Goal: Communication & Community: Answer question/provide support

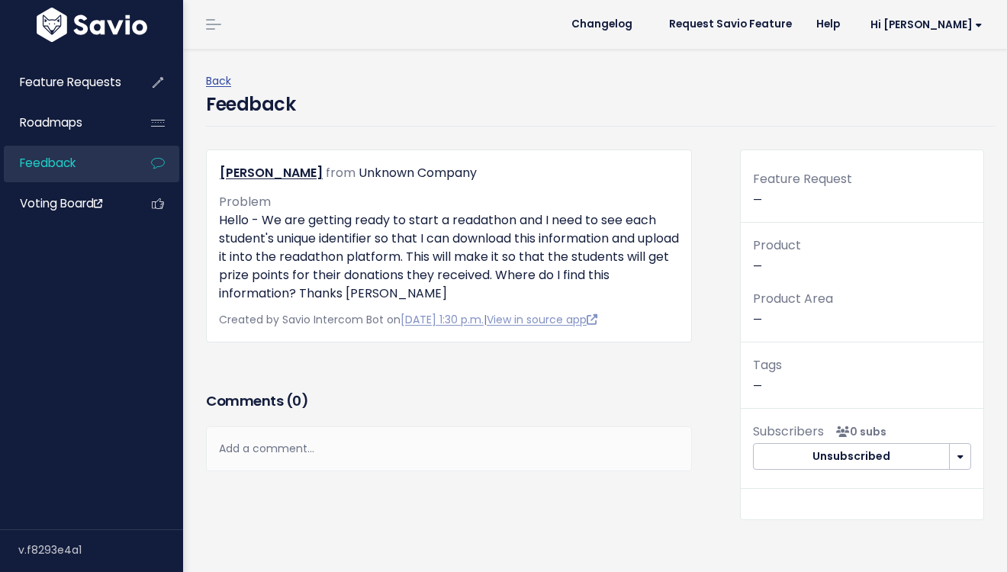
click at [325, 455] on div "Add a comment..." at bounding box center [449, 448] width 486 height 45
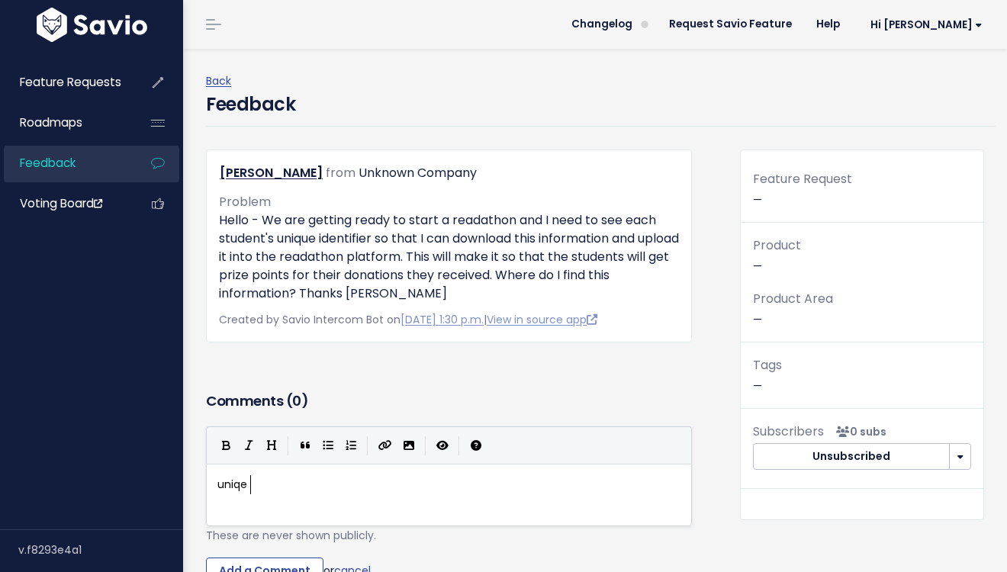
scroll to position [5, 32]
type textarea "q"
type textarea "qe"
drag, startPoint x: 278, startPoint y: 236, endPoint x: 374, endPoint y: 235, distance: 96.9
click at [374, 235] on p "Hello - We are getting ready to start a readathon and I need to see each studen…" at bounding box center [449, 257] width 460 height 92
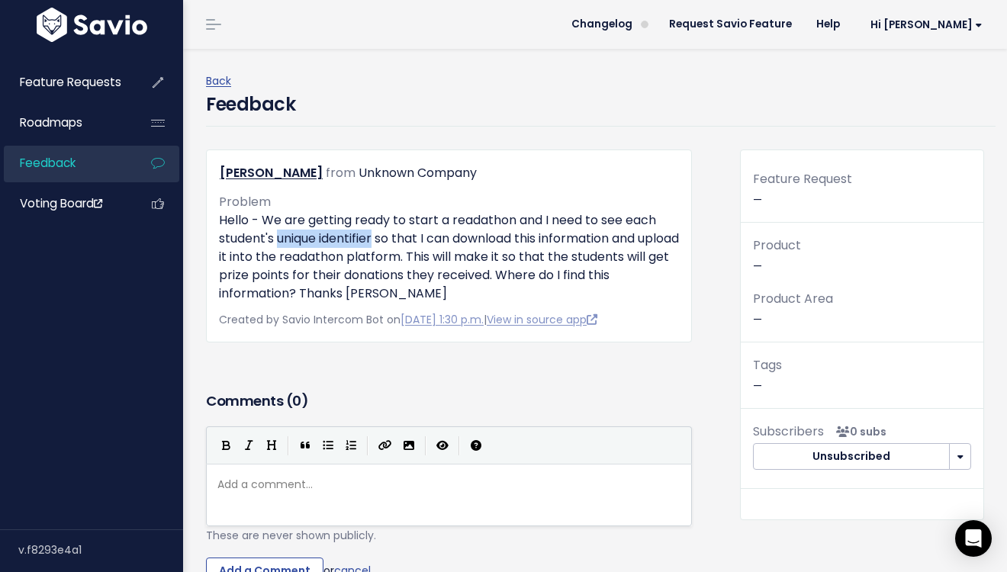
copy p "unique identifier"
click at [278, 494] on div "Add a comment... x ​" at bounding box center [448, 484] width 469 height 25
paste textarea
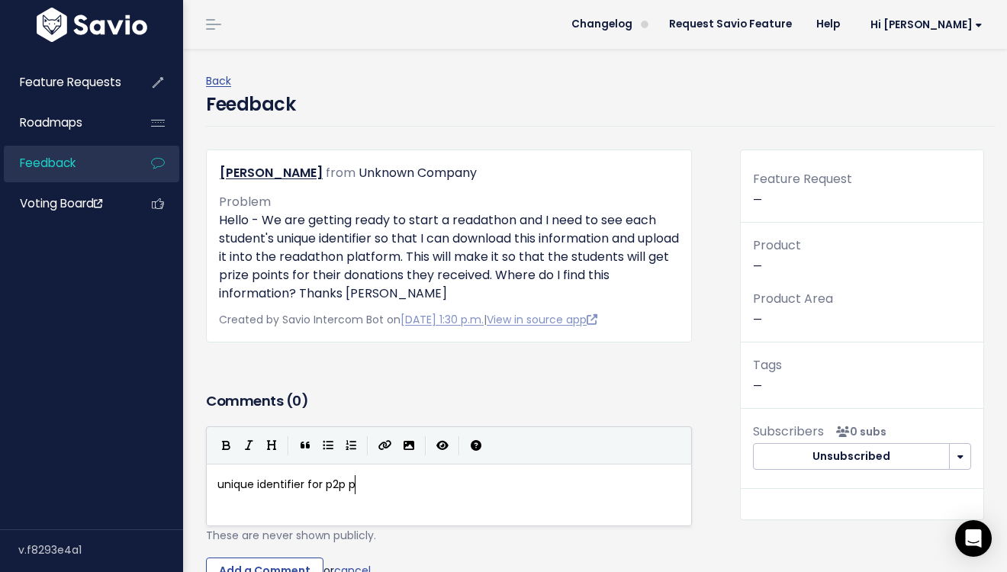
type textarea "for p2p pa"
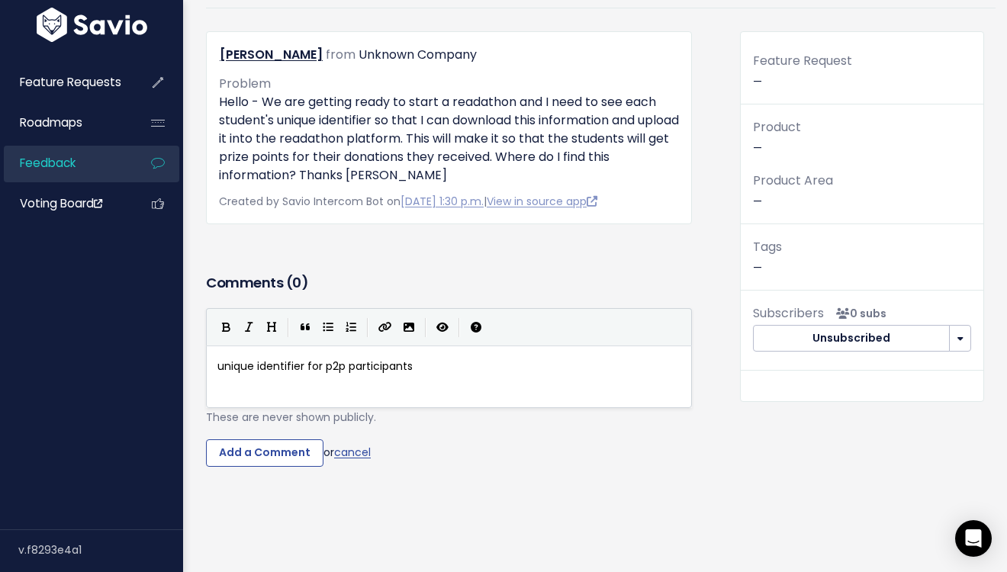
scroll to position [159, 0]
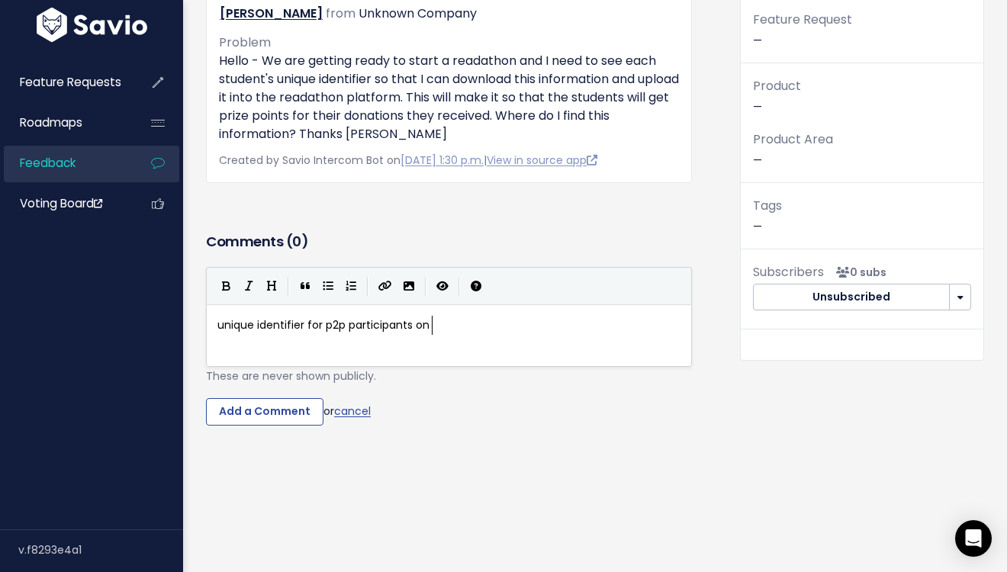
type textarea "on dh"
type textarea "ahsbord"
click at [451, 331] on span "unique identifier for p2p participants on dahsbord" at bounding box center [349, 324] width 265 height 15
type textarea "unique"
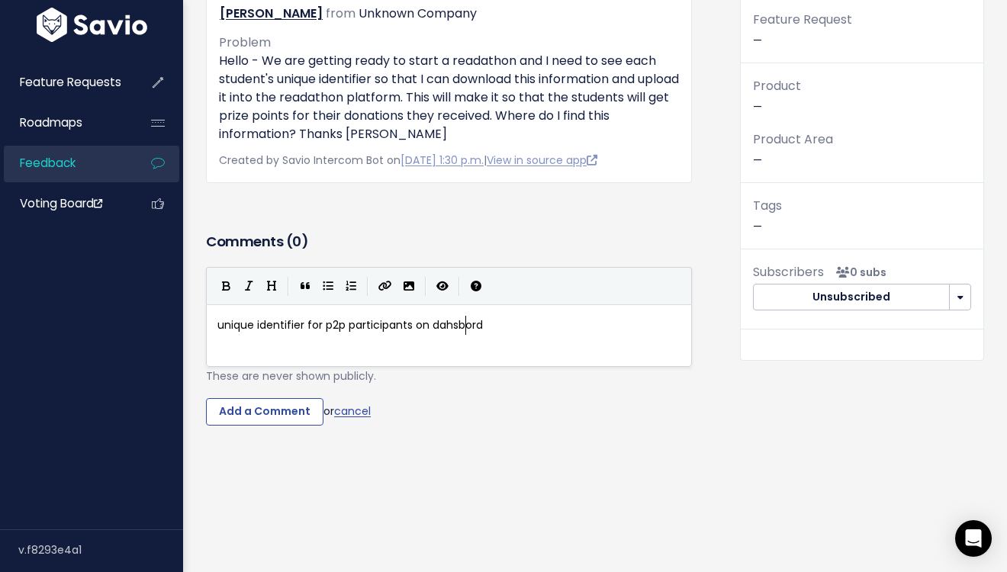
type textarea "dahsbord"
click at [257, 406] on input "Add a Comment" at bounding box center [264, 411] width 117 height 27
